Goal: Transaction & Acquisition: Purchase product/service

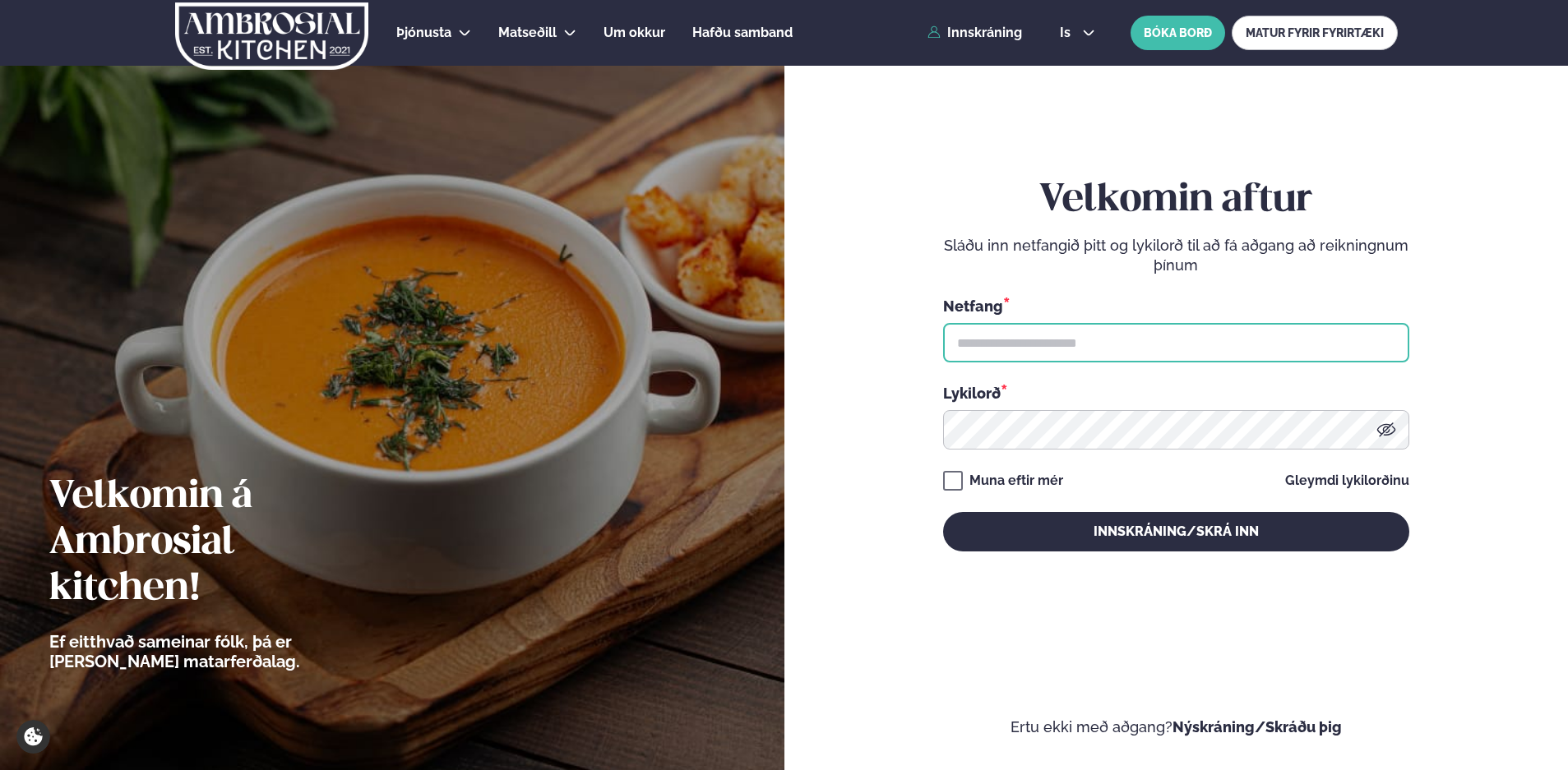
click at [991, 348] on input "text" at bounding box center [1175, 343] width 466 height 39
type input "**********"
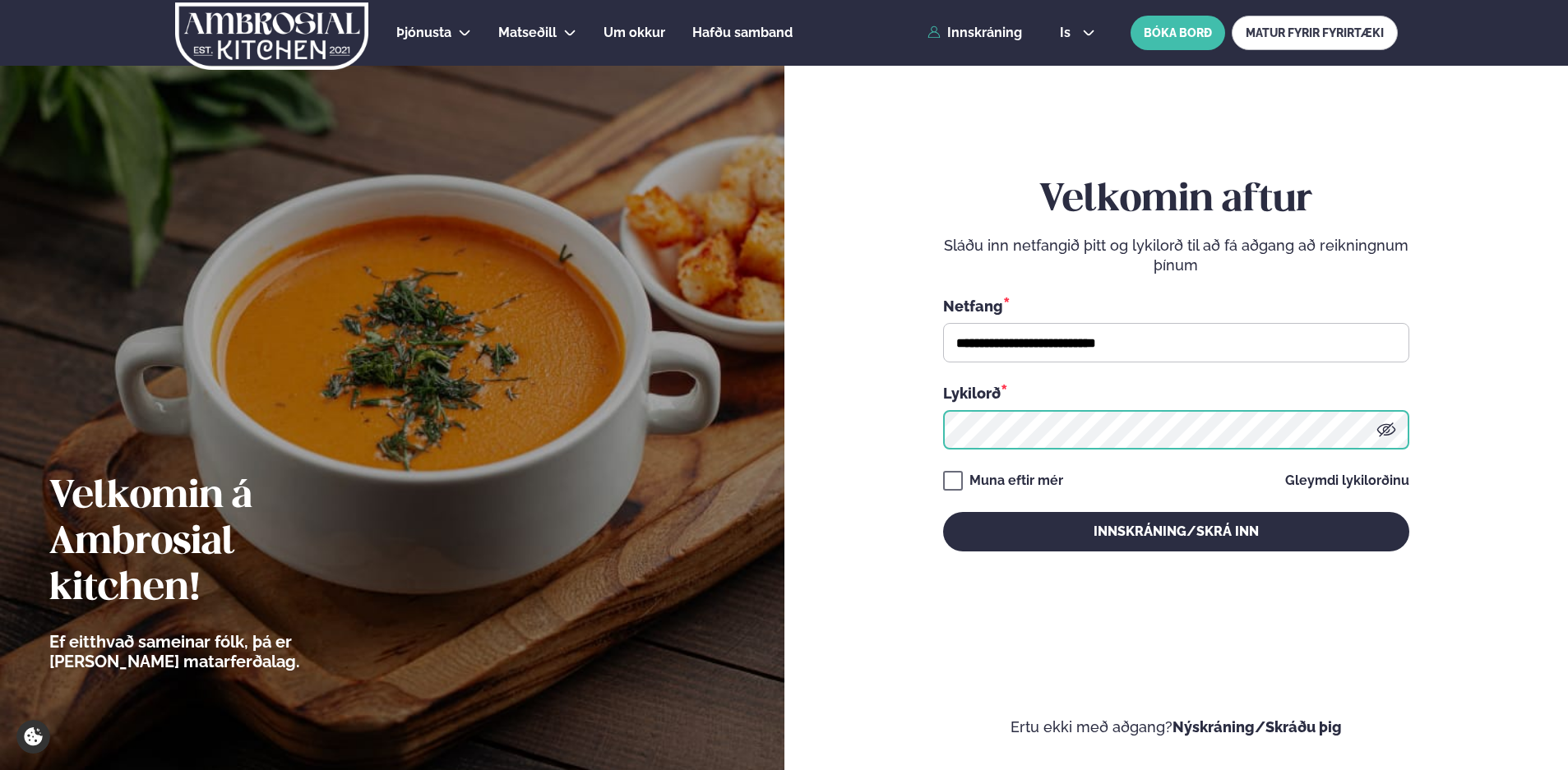
click at [943, 512] on button "Innskráning/Skrá inn" at bounding box center [1175, 532] width 466 height 39
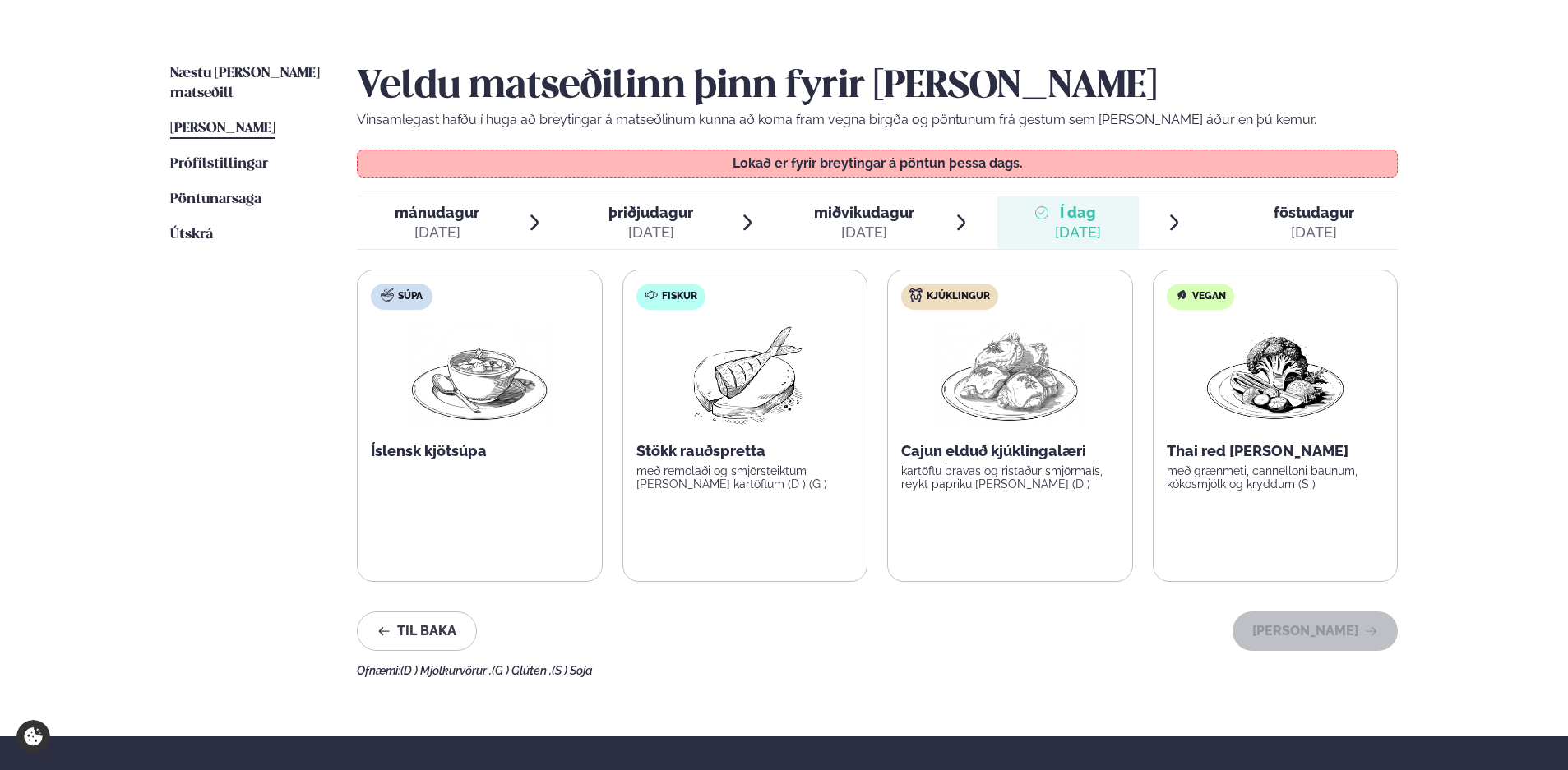
scroll to position [366, 0]
click at [1302, 210] on span "föstudagur" at bounding box center [1313, 211] width 81 height 17
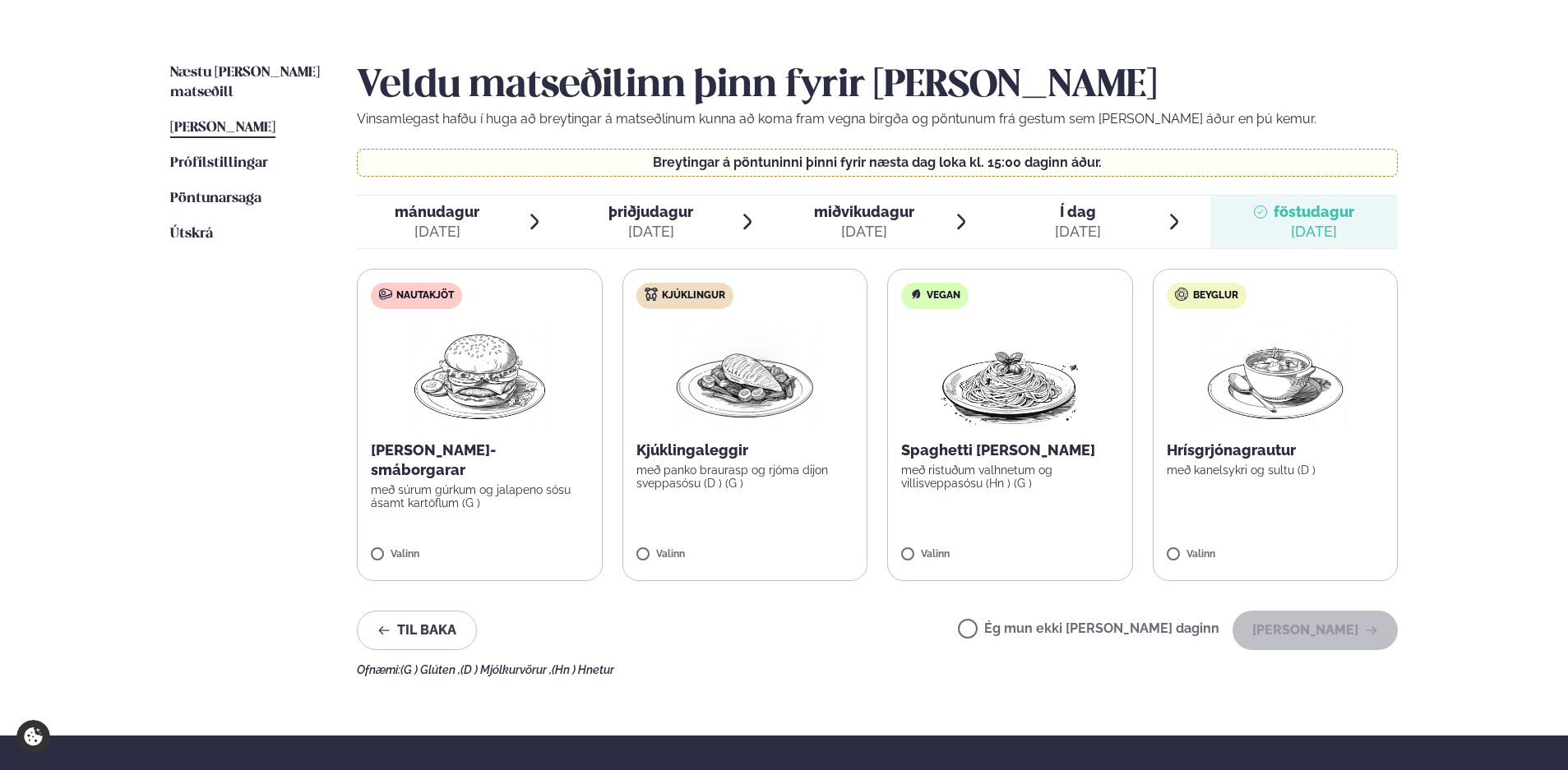
click at [1078, 215] on span "Í dag" at bounding box center [1078, 212] width 46 height 20
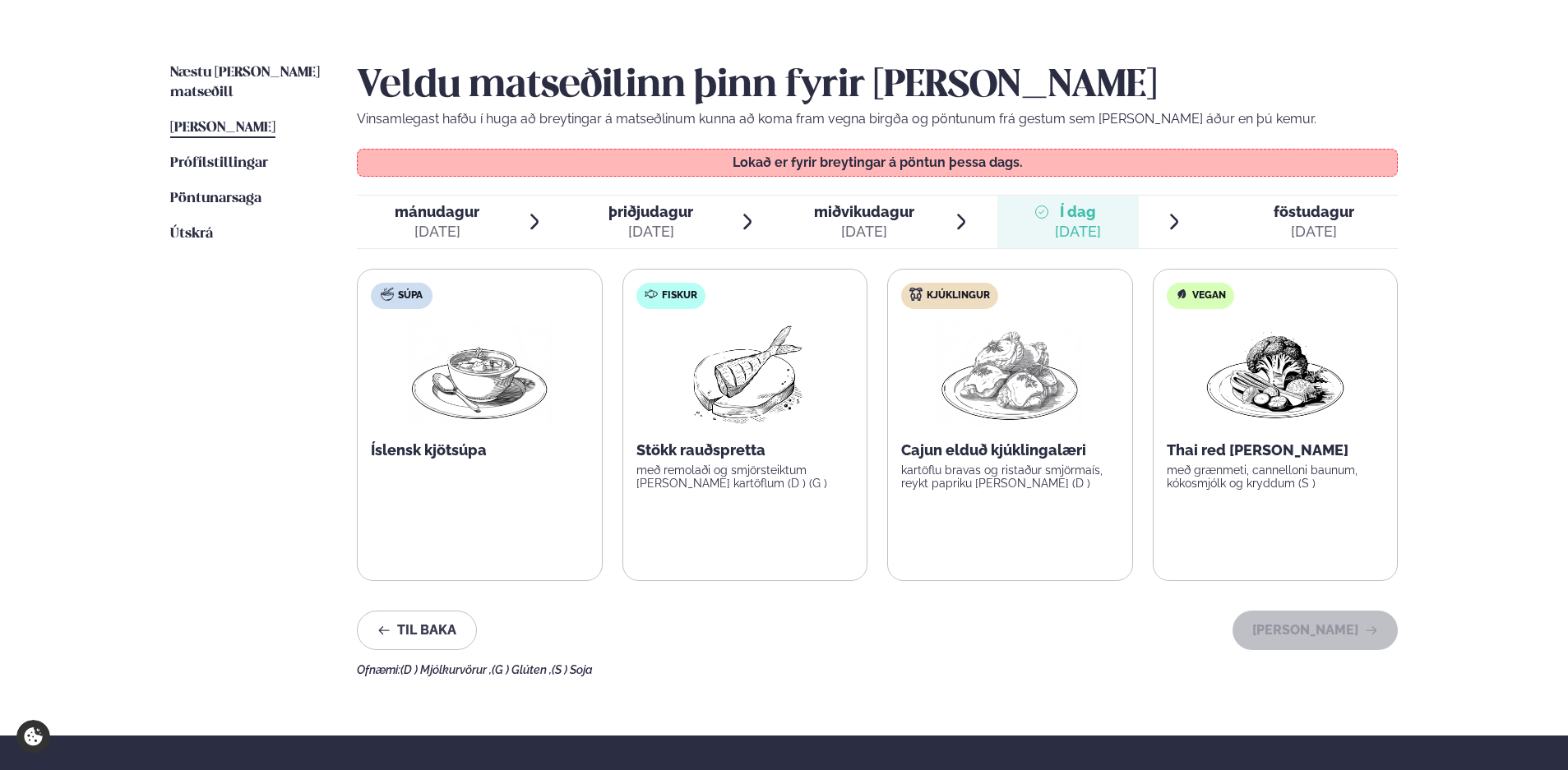
click at [1242, 218] on span "föstudagur fös. [DATE]" at bounding box center [1303, 221] width 187 height 52
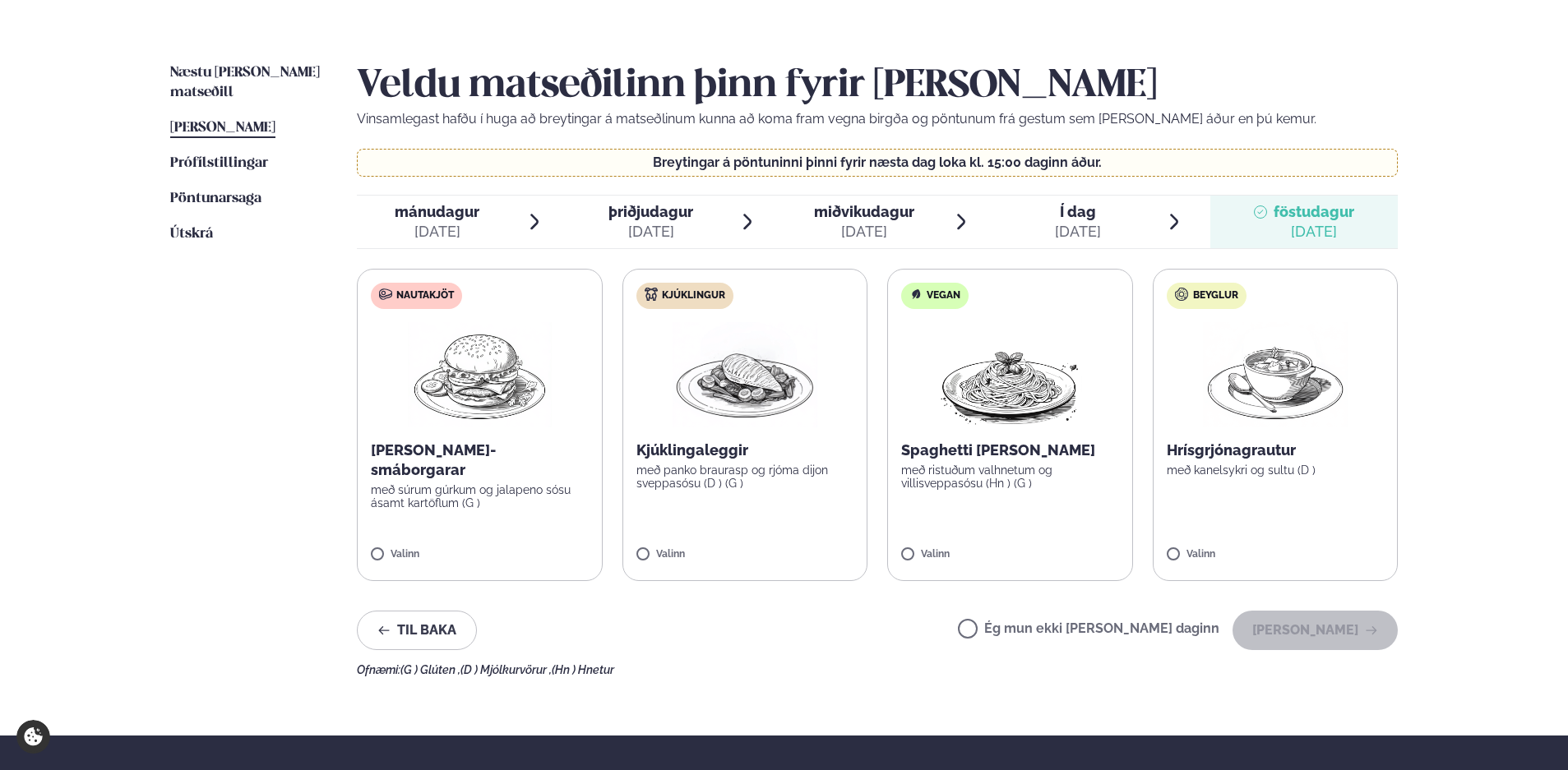
click at [473, 483] on p "með súrum gúrkum og jalapeno sósu ásamt kartöflum (G )" at bounding box center [479, 496] width 218 height 27
click at [1327, 623] on button "[PERSON_NAME]" at bounding box center [1315, 631] width 165 height 39
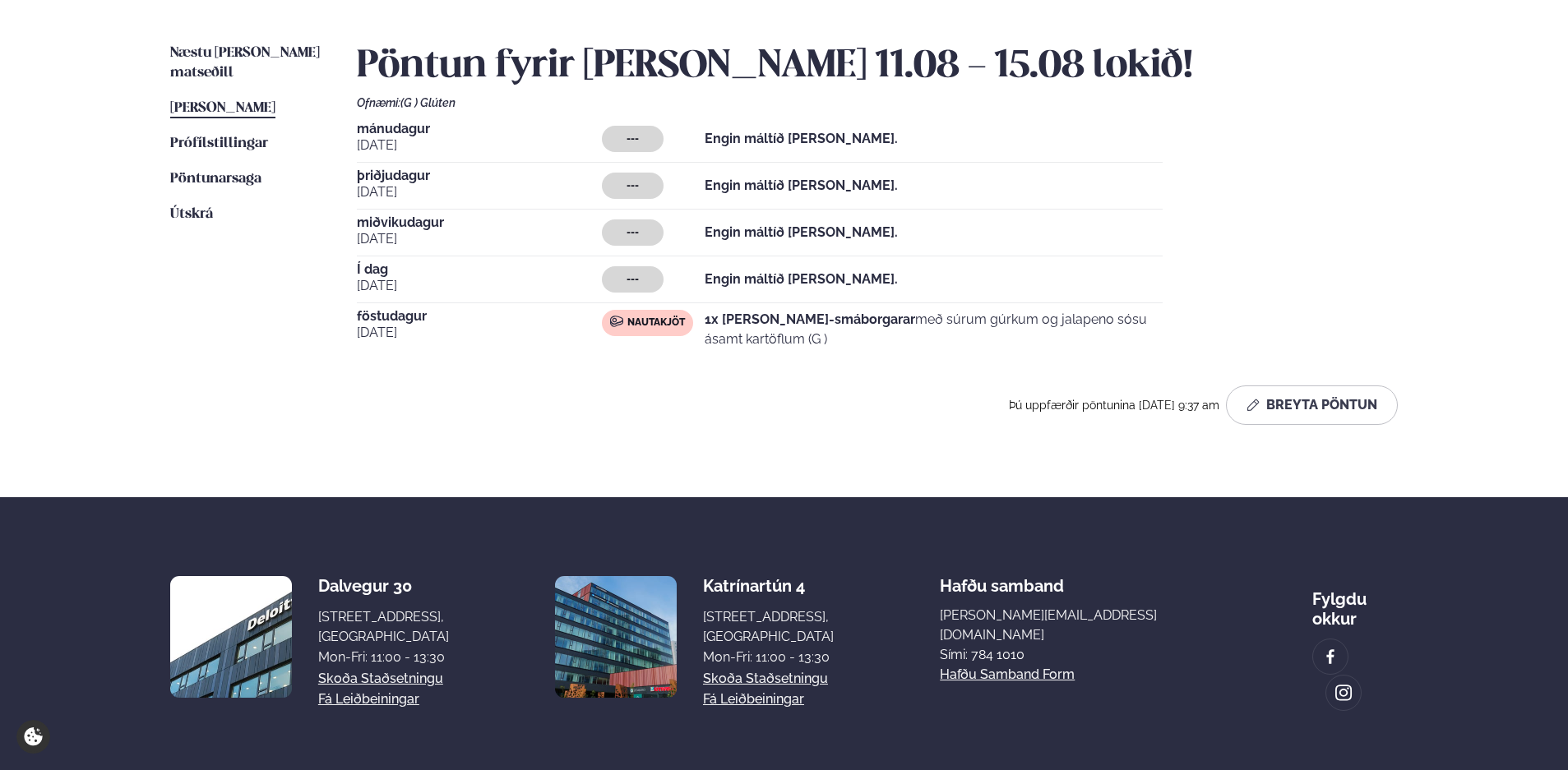
scroll to position [385, 0]
